Goal: Communication & Community: Answer question/provide support

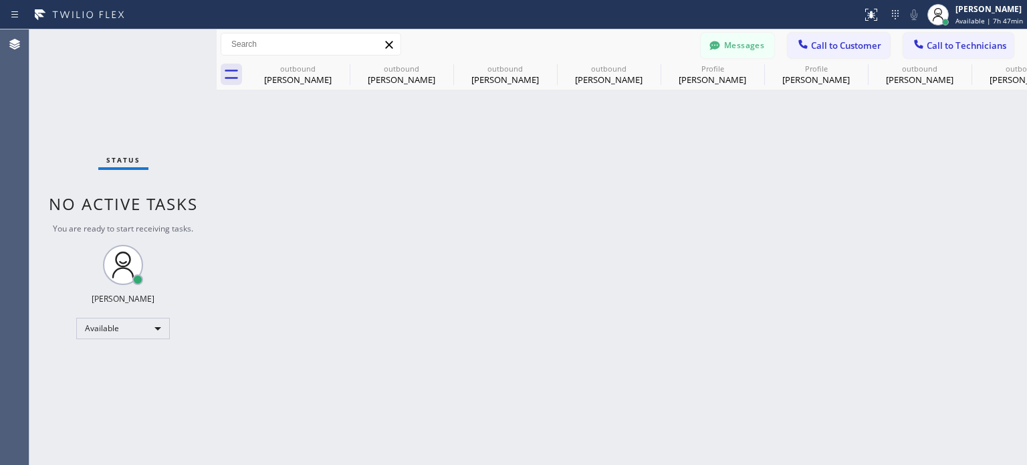
drag, startPoint x: 796, startPoint y: 264, endPoint x: 827, endPoint y: 146, distance: 122.2
click at [800, 260] on div "Back to Dashboard Change Sender ID Customers Technicians CC [PERSON_NAME] [DATE…" at bounding box center [622, 246] width 810 height 435
click at [836, 41] on span "Call to Customer" at bounding box center [846, 45] width 70 height 12
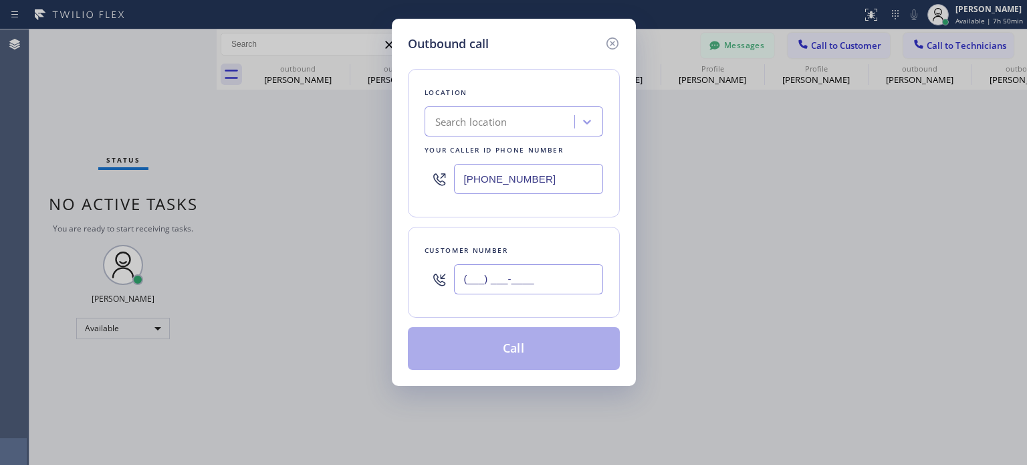
click at [523, 291] on input "(___) ___-____" at bounding box center [528, 279] width 149 height 30
paste input "914) 714-1819"
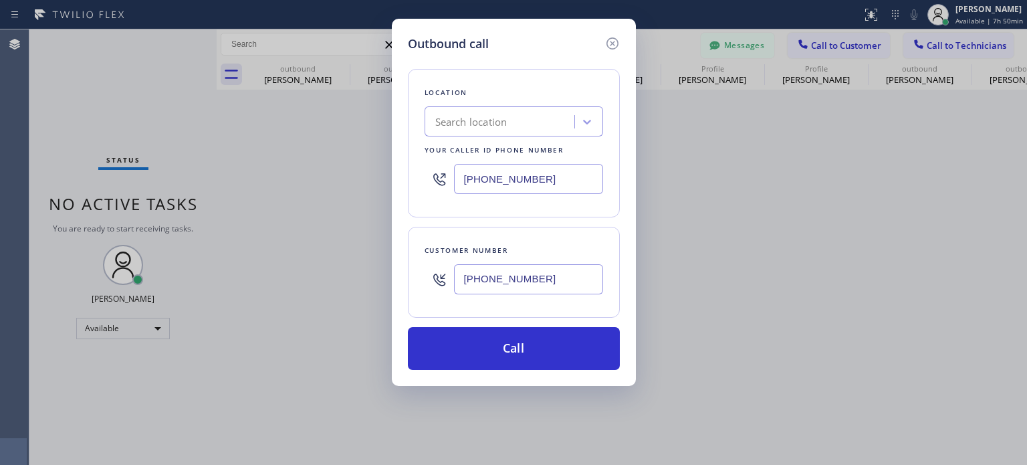
type input "[PHONE_NUMBER]"
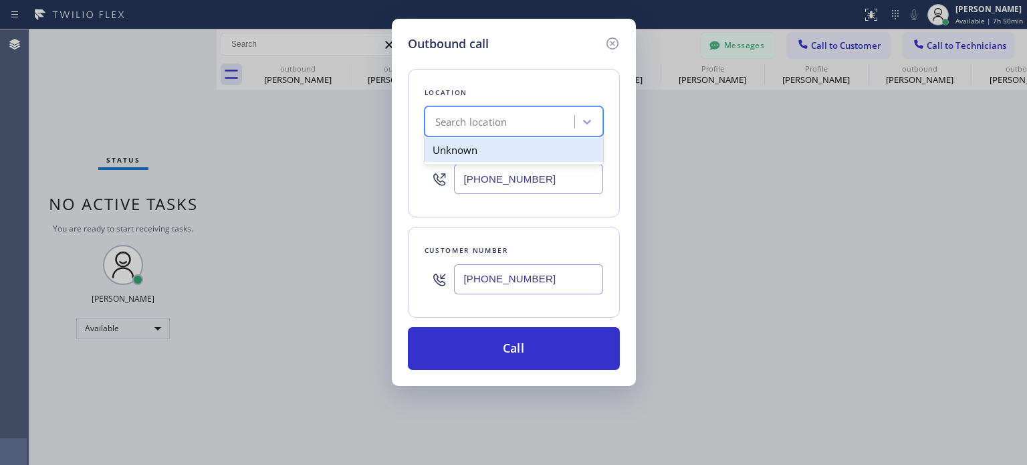
click at [496, 114] on div "Search location" at bounding box center [471, 121] width 72 height 15
paste input "Blue Cloud AC Repair"
type input "Blue Cloud AC Repair"
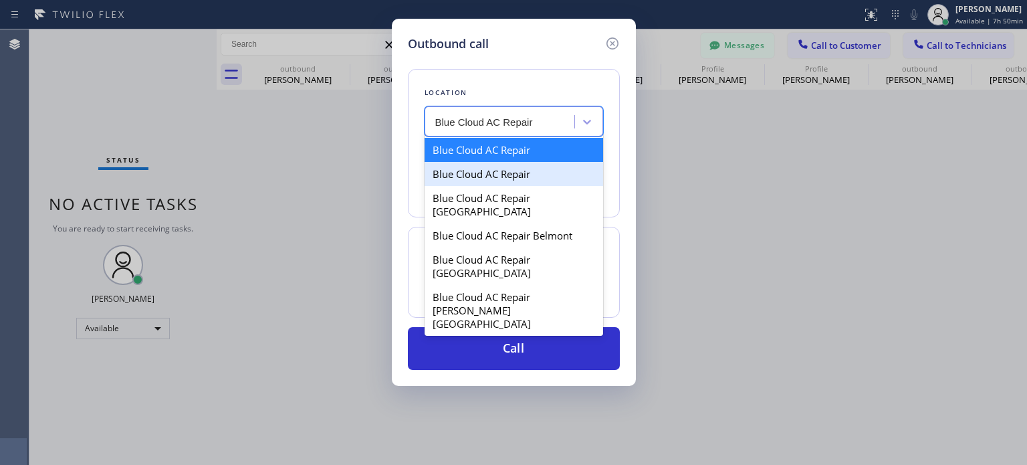
click at [493, 167] on div "Blue Cloud AC Repair" at bounding box center [513, 174] width 178 height 24
type input "[PHONE_NUMBER]"
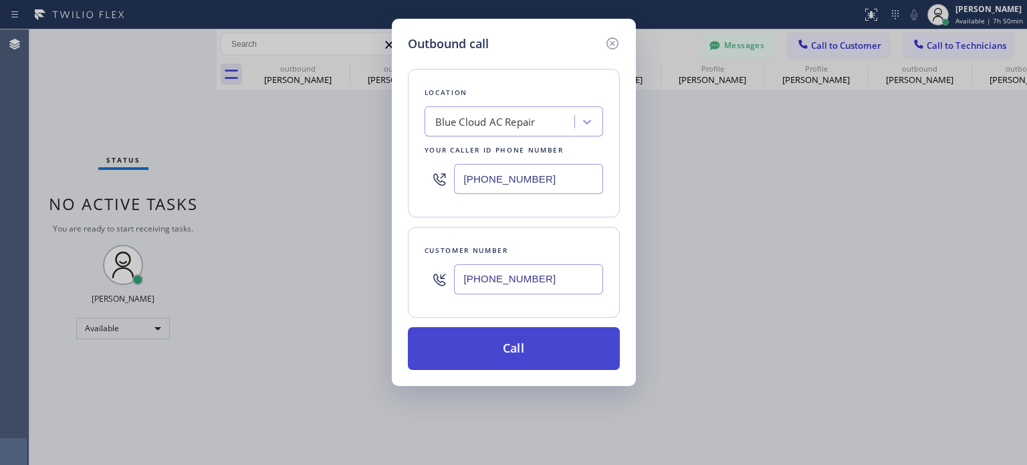
click at [508, 363] on button "Call" at bounding box center [514, 348] width 212 height 43
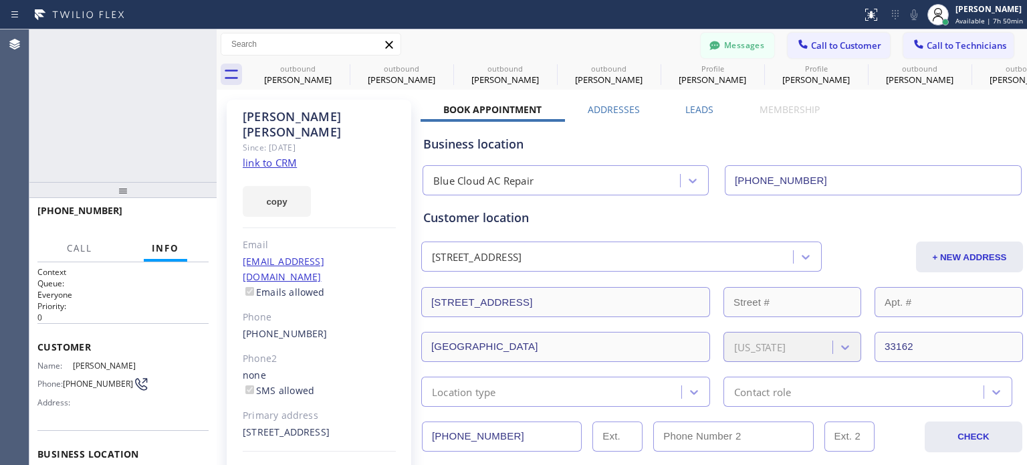
type input "[PHONE_NUMBER]"
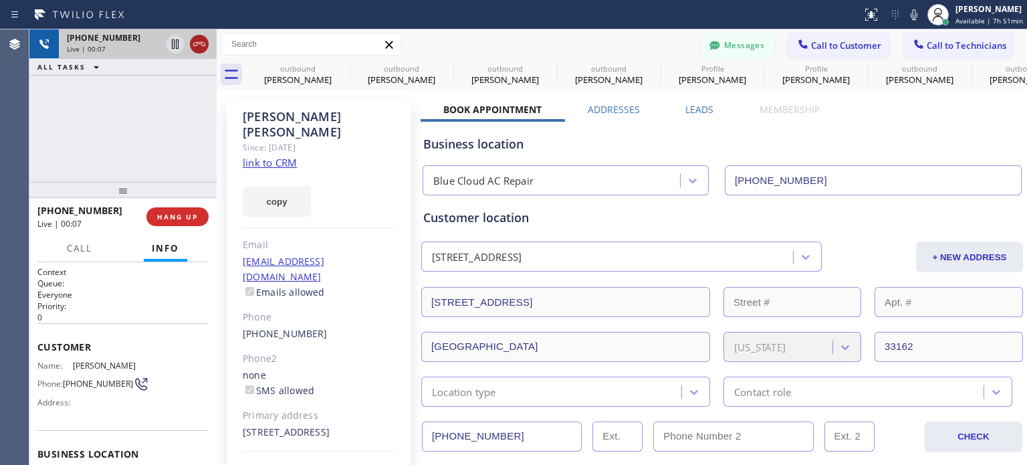
click at [200, 50] on icon at bounding box center [199, 44] width 16 height 16
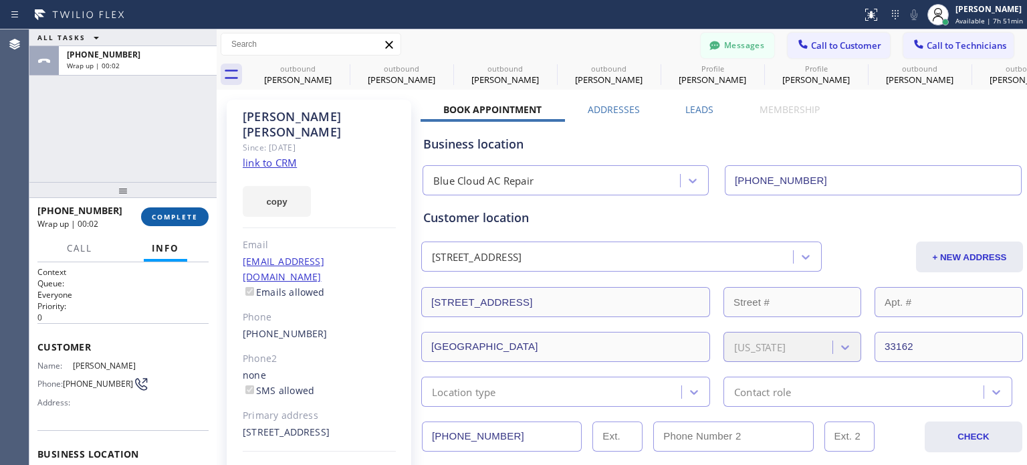
click at [170, 222] on button "COMPLETE" at bounding box center [175, 216] width 68 height 19
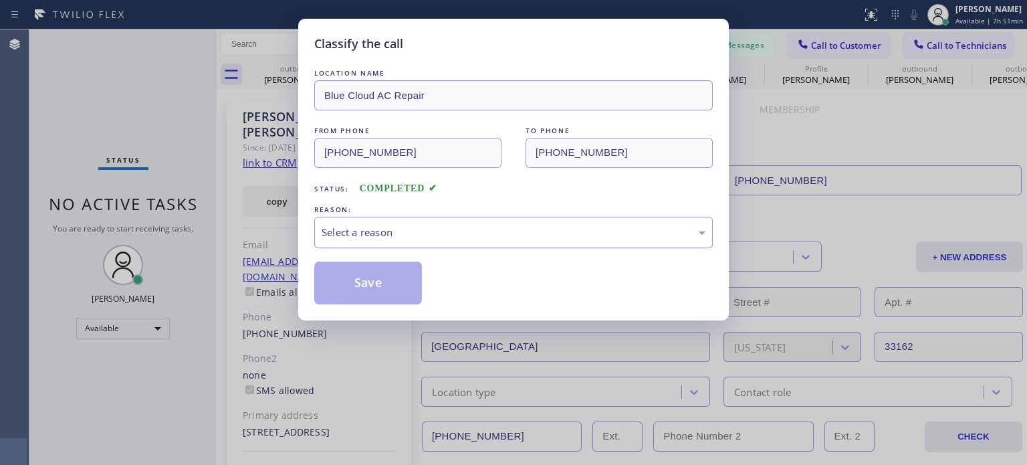
click at [445, 245] on div "Select a reason" at bounding box center [513, 232] width 398 height 31
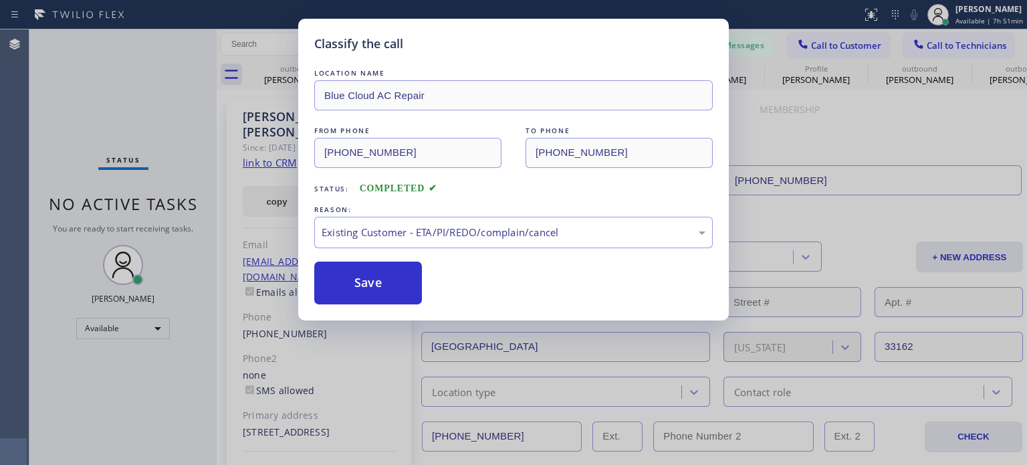
drag, startPoint x: 378, startPoint y: 283, endPoint x: 358, endPoint y: 255, distance: 34.9
click at [378, 283] on button "Save" at bounding box center [368, 282] width 108 height 43
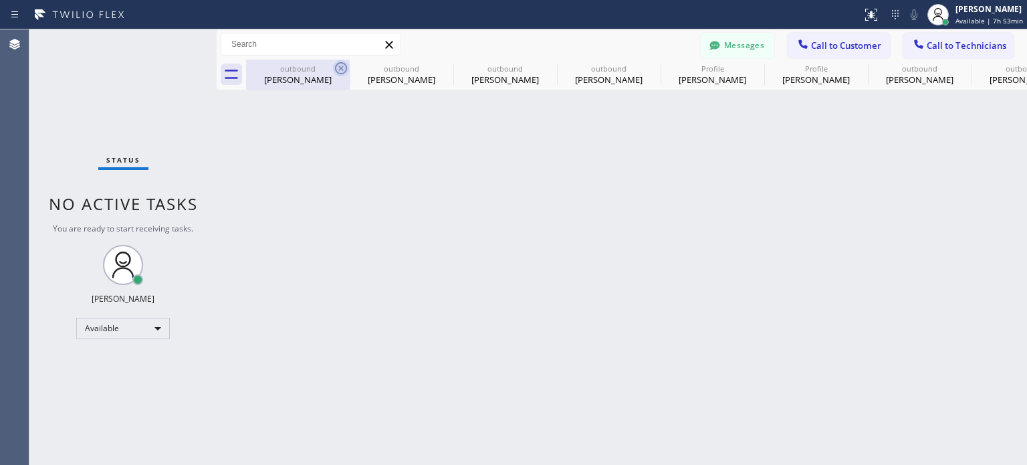
click at [340, 68] on icon at bounding box center [341, 68] width 12 height 12
click at [0, 0] on icon at bounding box center [0, 0] width 0 height 0
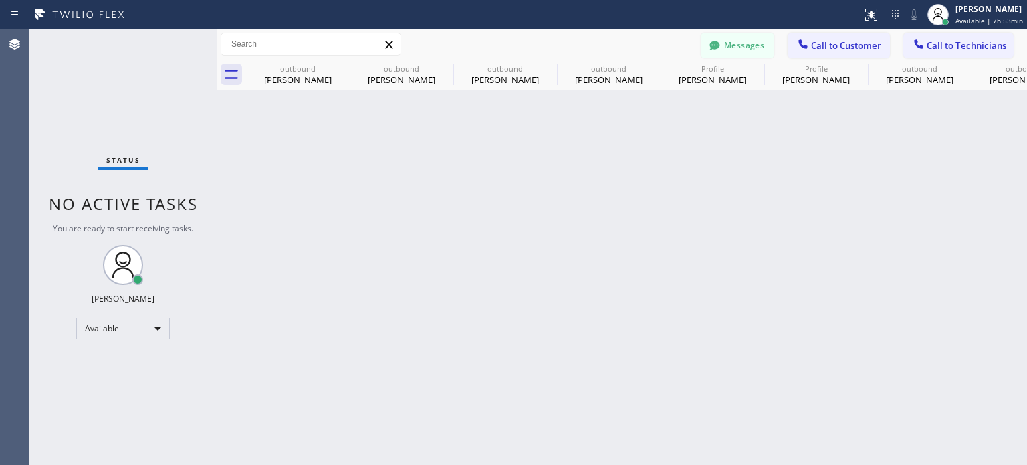
click at [0, 0] on icon at bounding box center [0, 0] width 0 height 0
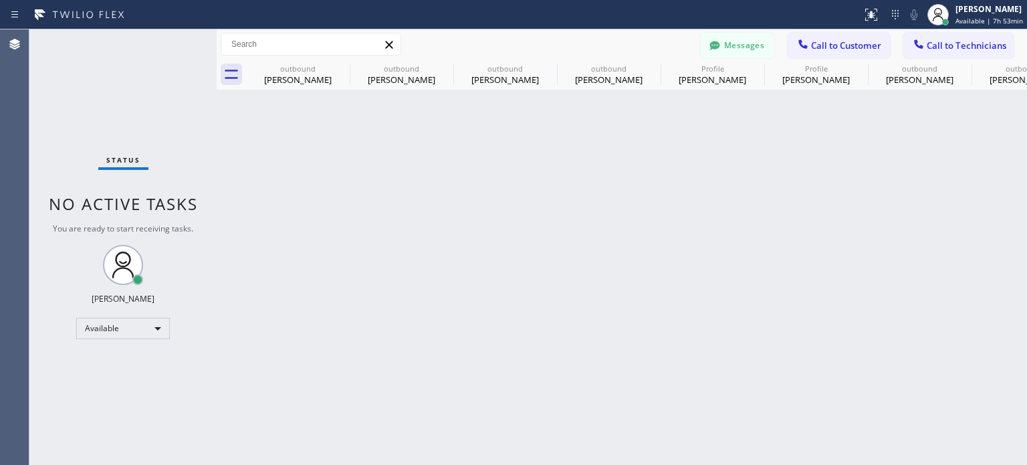
click at [0, 0] on icon at bounding box center [0, 0] width 0 height 0
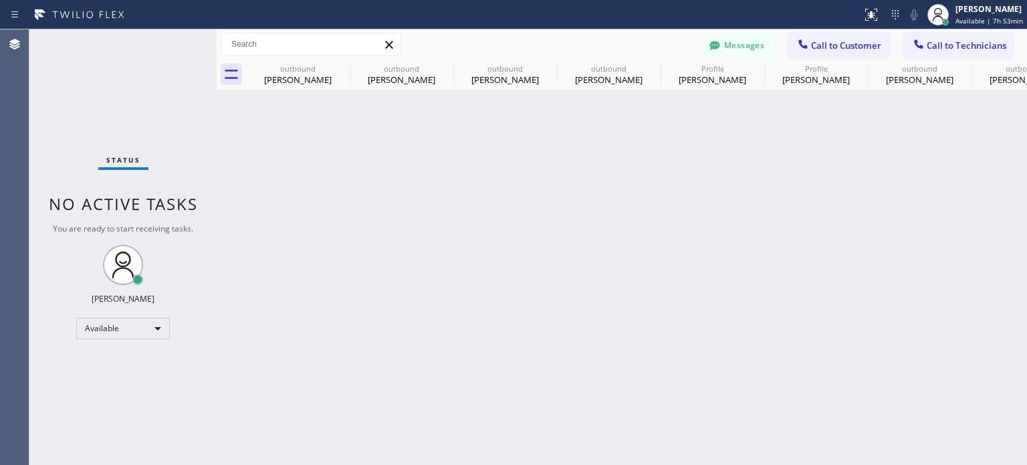
click at [338, 66] on div "outbound [PERSON_NAME] outbound [PERSON_NAME] outbound [PERSON_NAME] outbound […" at bounding box center [636, 74] width 781 height 30
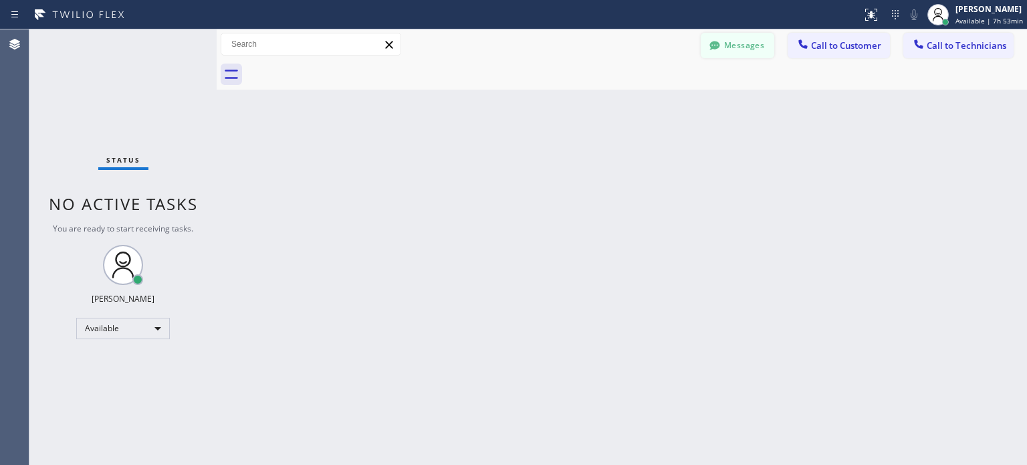
click at [742, 48] on button "Messages" at bounding box center [737, 45] width 74 height 25
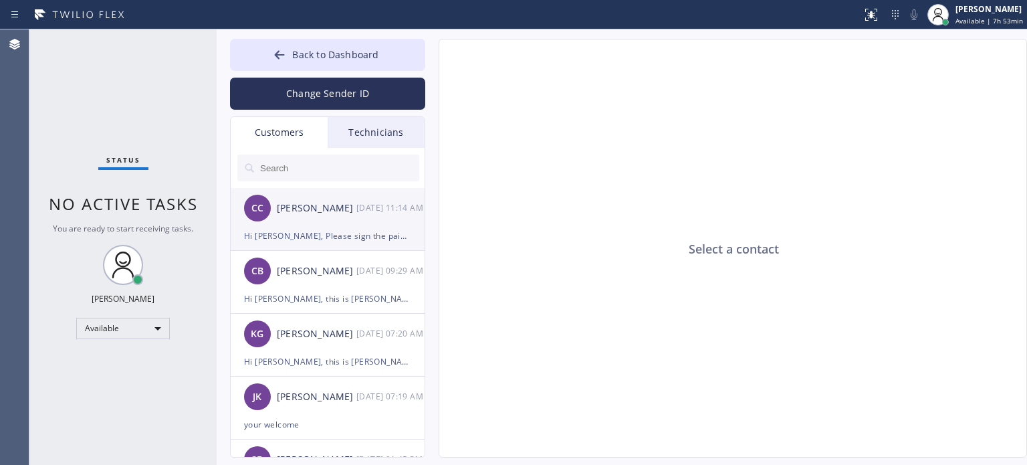
click at [285, 244] on li "CC [PERSON_NAME] [DATE] 11:14 AM Hi [PERSON_NAME], Please sign the paid invoice…" at bounding box center [328, 219] width 195 height 63
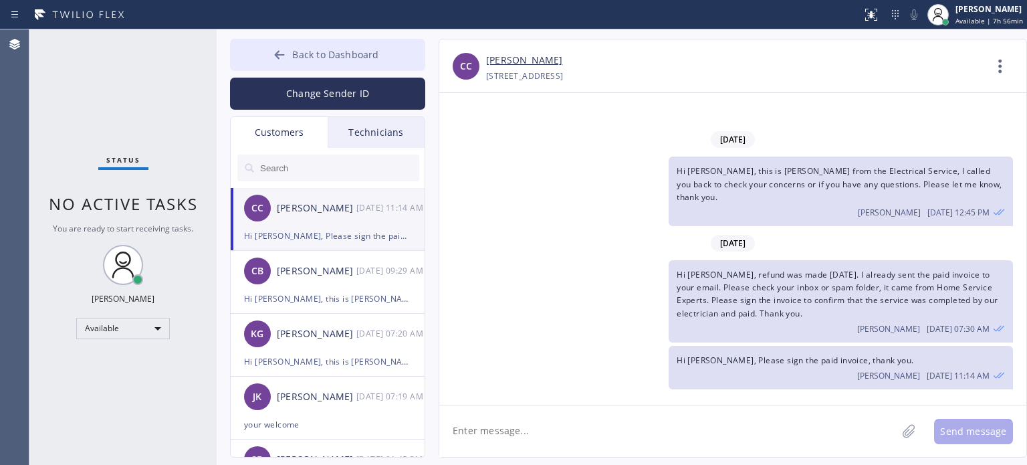
drag, startPoint x: 366, startPoint y: 66, endPoint x: 376, endPoint y: 67, distance: 9.4
click at [366, 67] on button "Back to Dashboard" at bounding box center [327, 55] width 195 height 32
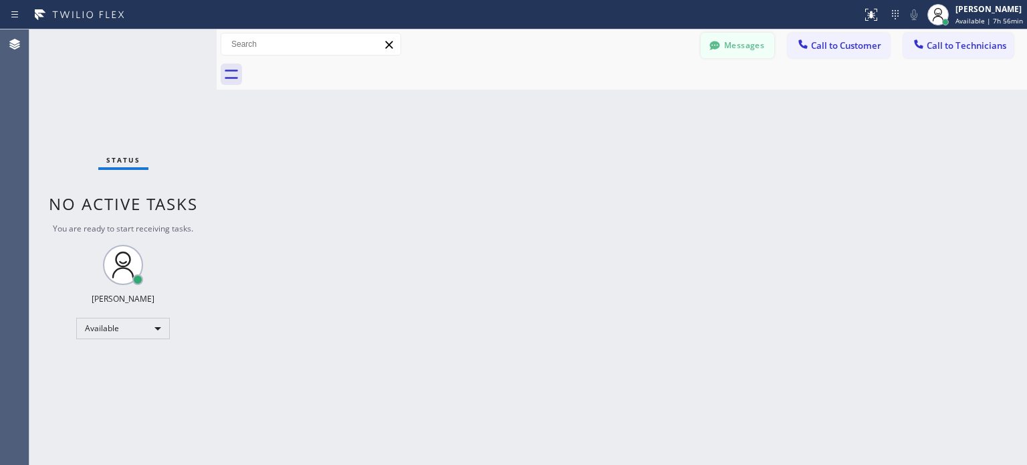
click at [748, 39] on button "Messages" at bounding box center [737, 45] width 74 height 25
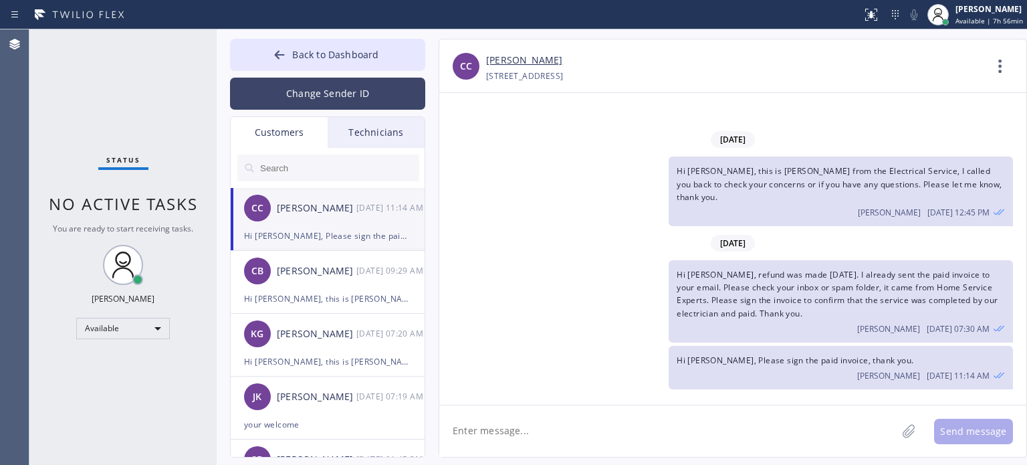
click at [301, 90] on button "Change Sender ID" at bounding box center [327, 94] width 195 height 32
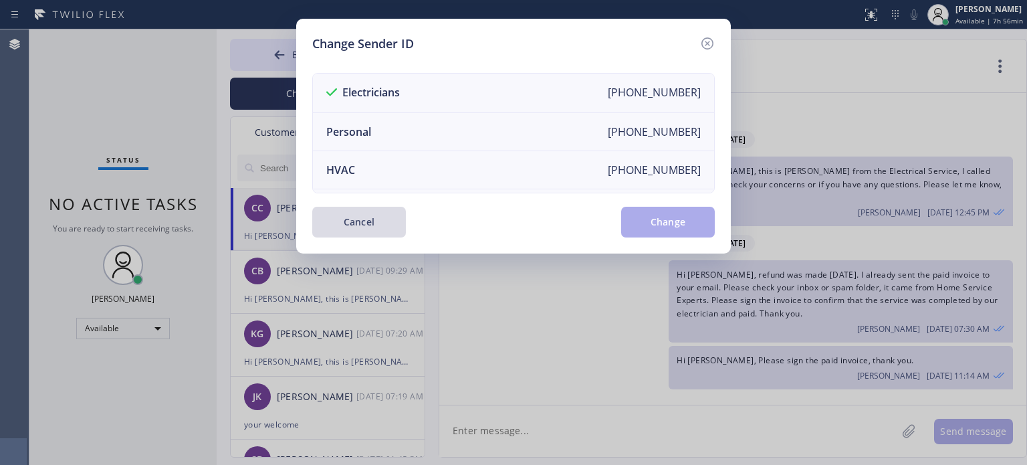
click at [366, 232] on button "Cancel" at bounding box center [359, 222] width 94 height 31
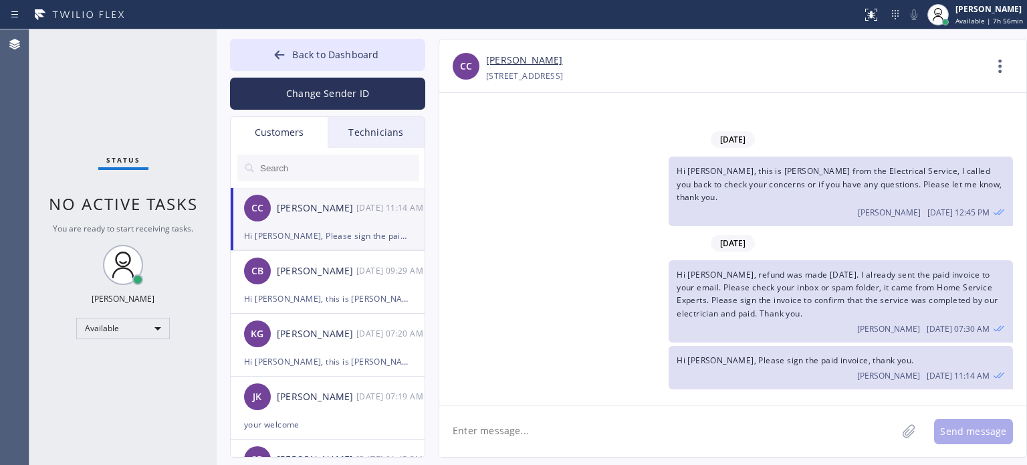
click at [291, 161] on input "text" at bounding box center [339, 167] width 160 height 27
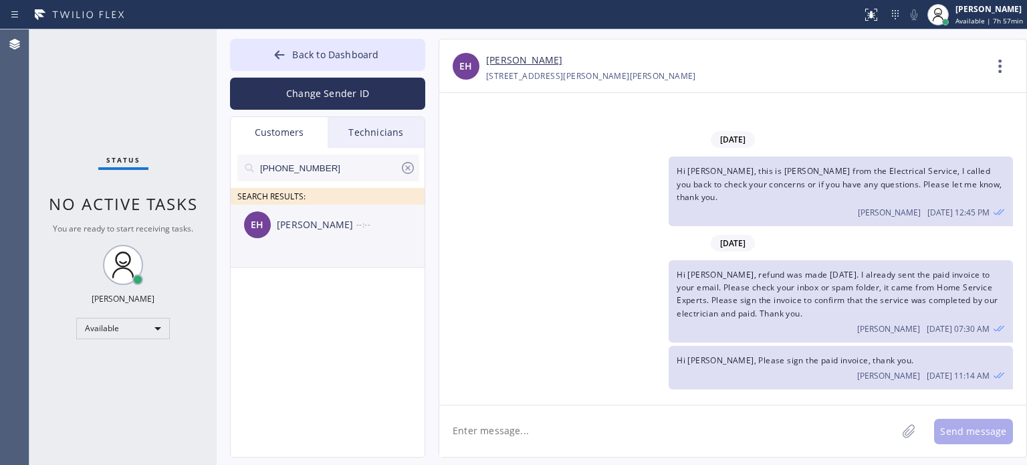
click at [307, 225] on div "[PERSON_NAME]" at bounding box center [317, 224] width 80 height 15
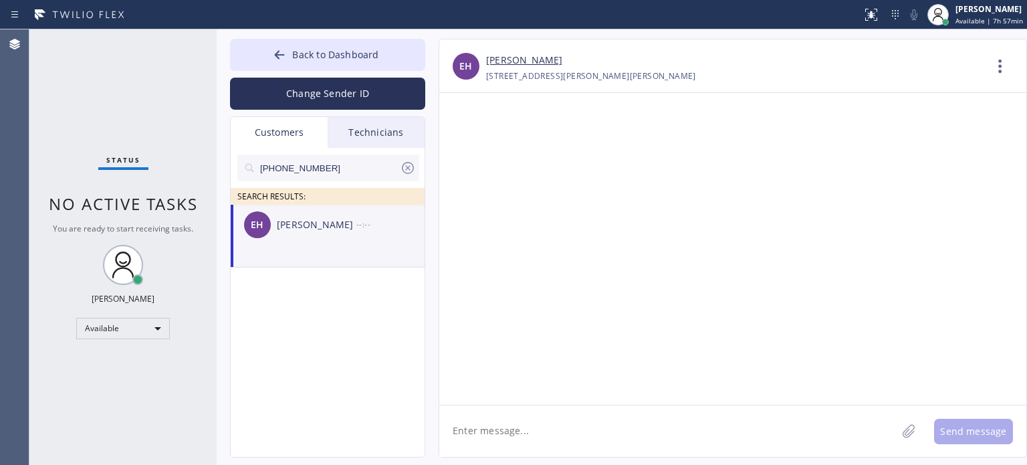
click at [531, 427] on textarea at bounding box center [667, 430] width 457 height 51
paste textarea "Laz Electric"
drag, startPoint x: 737, startPoint y: 432, endPoint x: 786, endPoint y: 440, distance: 50.2
click at [786, 440] on textarea "Hi [PERSON_NAME], this is [PERSON_NAME] from Laz Electric, is our electrician a…" at bounding box center [679, 430] width 481 height 51
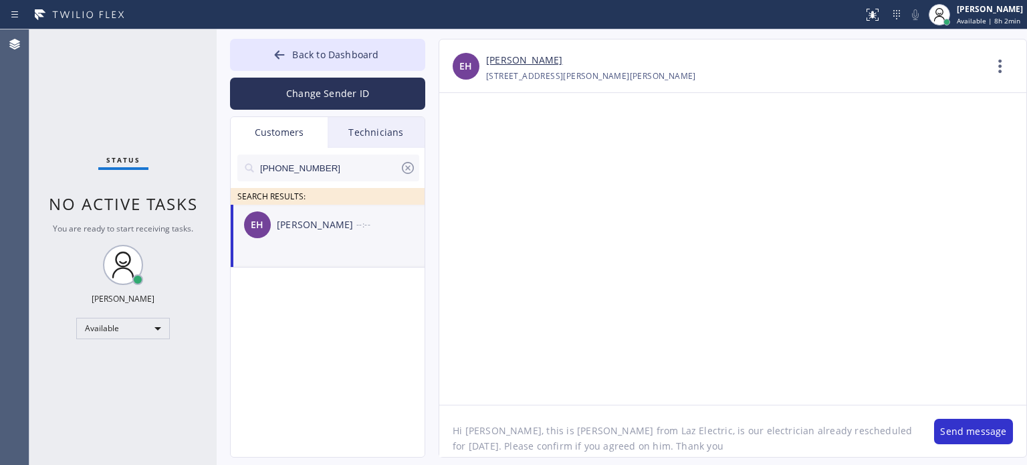
click at [555, 447] on textarea "Hi [PERSON_NAME], this is [PERSON_NAME] from Laz Electric, is our electrician a…" at bounding box center [679, 430] width 481 height 51
click at [681, 442] on textarea "Hi [PERSON_NAME], this is [PERSON_NAME] from Laz Electric, is our electrician a…" at bounding box center [679, 430] width 481 height 51
click at [576, 443] on textarea "Hi [PERSON_NAME], this is [PERSON_NAME] from Laz Electric, is our electrician a…" at bounding box center [679, 430] width 481 height 51
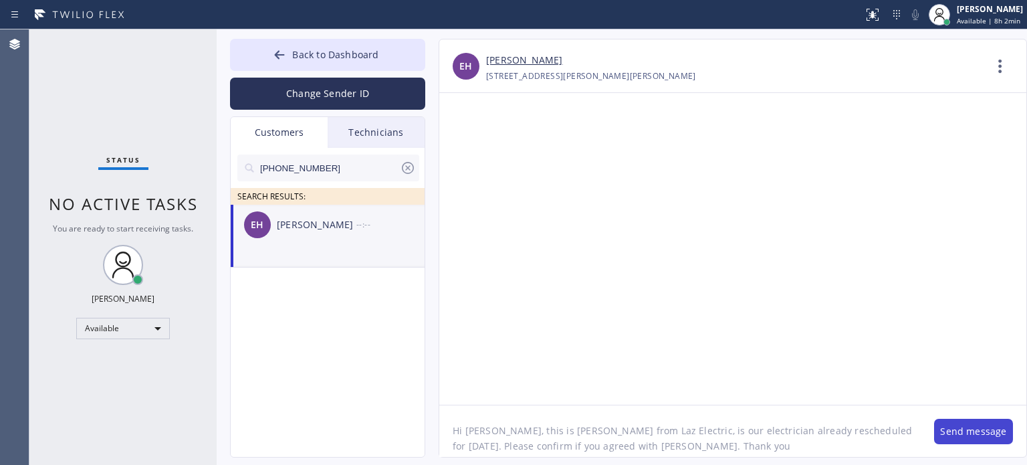
type textarea "Hi [PERSON_NAME], this is [PERSON_NAME] from Laz Electric, is our electrician a…"
click at [949, 425] on button "Send message" at bounding box center [973, 430] width 79 height 25
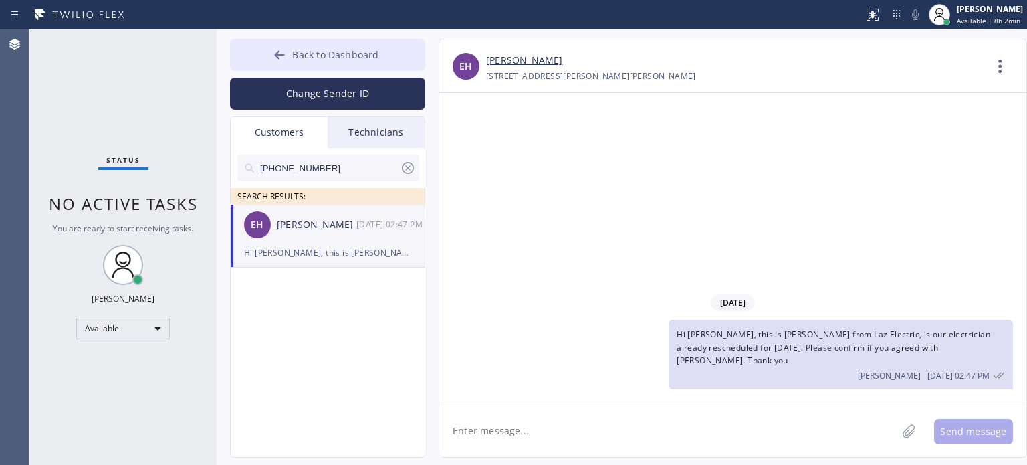
click at [262, 61] on button "Back to Dashboard" at bounding box center [327, 55] width 195 height 32
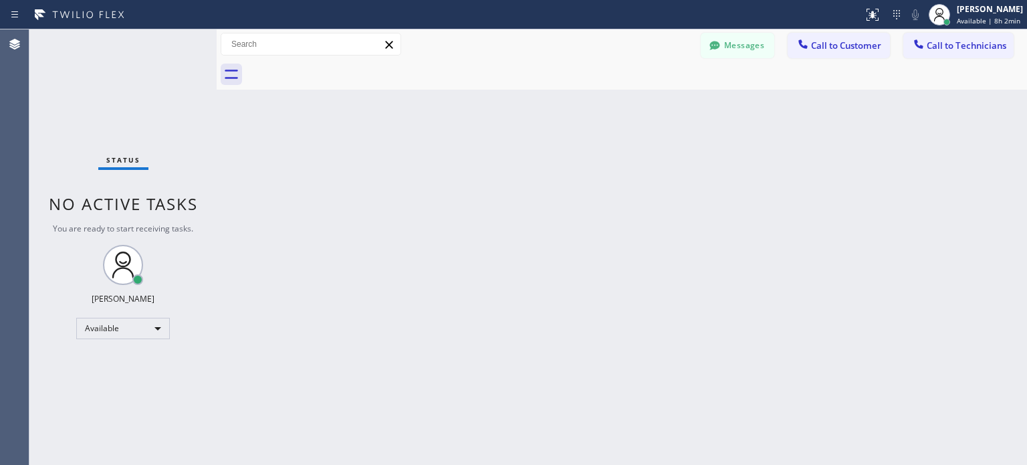
click at [761, 285] on div "Back to Dashboard Change Sender ID Customers Technicians [PHONE_NUMBER] SEARCH …" at bounding box center [622, 246] width 810 height 435
click at [785, 193] on div "Back to Dashboard Change Sender ID Customers Technicians [PHONE_NUMBER] SEARCH …" at bounding box center [622, 246] width 810 height 435
